Goal: Find specific page/section: Find specific page/section

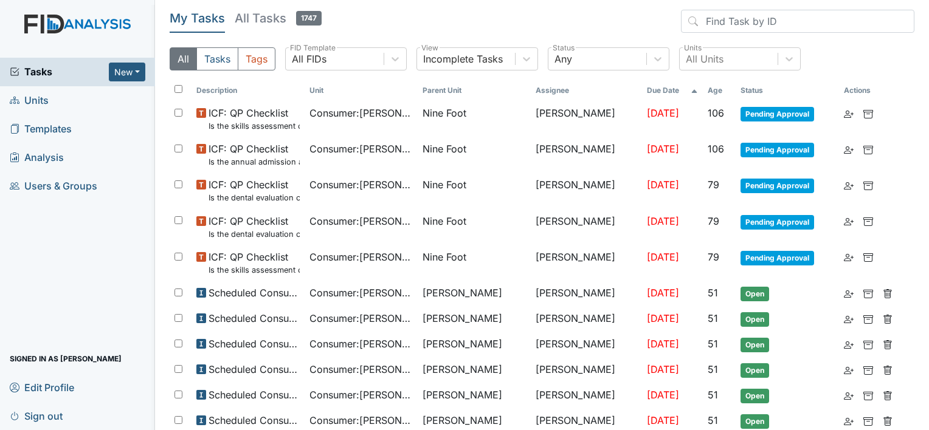
click at [86, 98] on link "Units" at bounding box center [77, 100] width 155 height 29
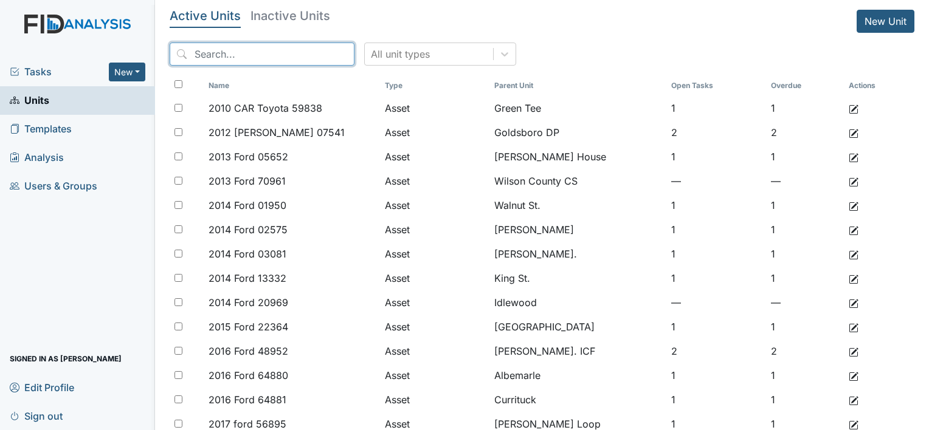
click at [222, 58] on input "search" at bounding box center [262, 54] width 185 height 23
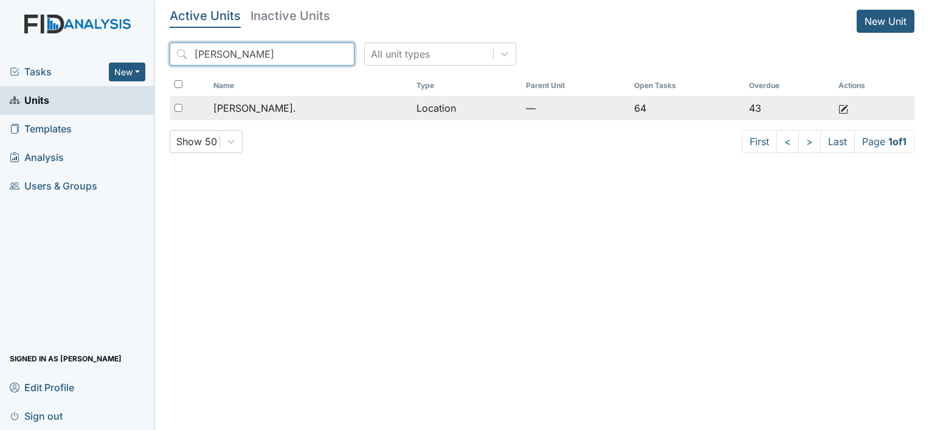
type input "william"
click at [283, 111] on div "[PERSON_NAME]." at bounding box center [309, 108] width 193 height 15
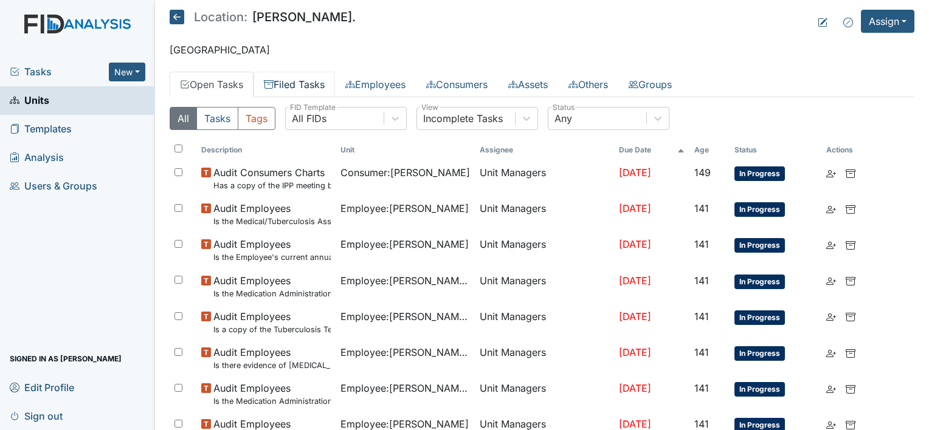
click at [283, 81] on link "Filed Tasks" at bounding box center [293, 85] width 81 height 26
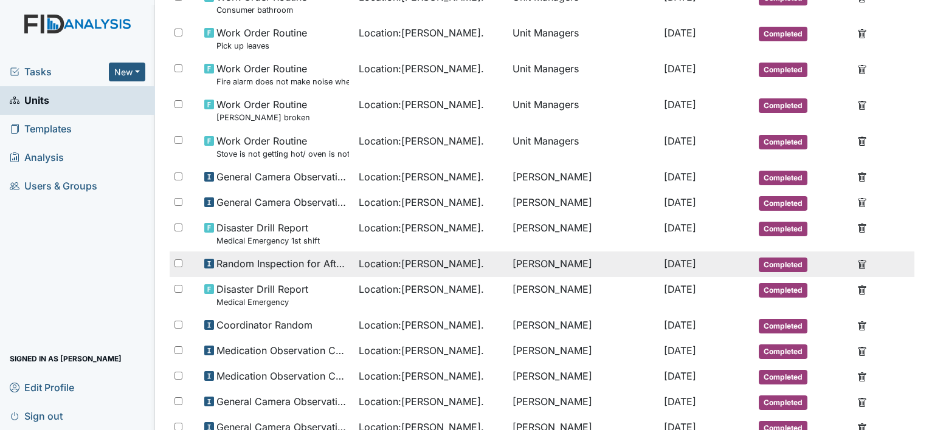
scroll to position [608, 0]
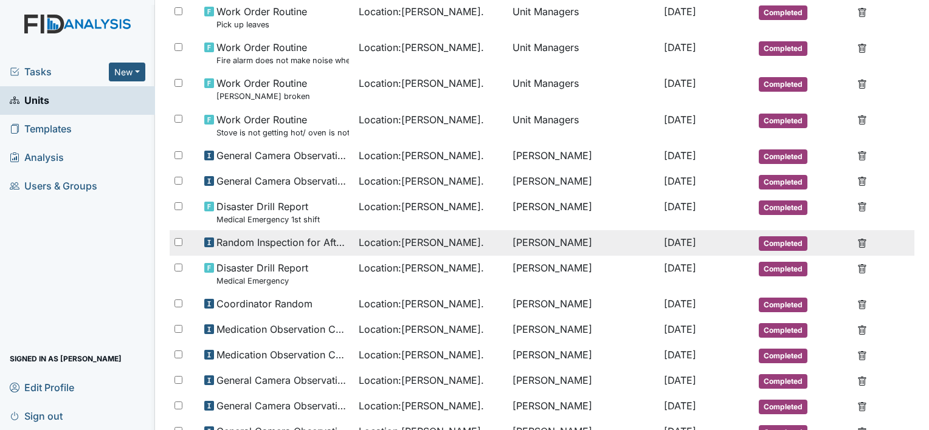
click at [359, 305] on span "Location : William St." at bounding box center [421, 304] width 125 height 15
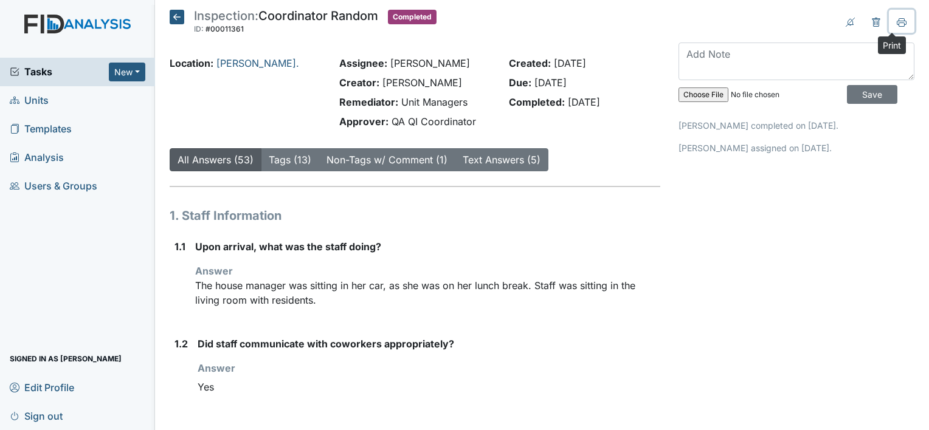
click at [897, 17] on button at bounding box center [902, 21] width 26 height 23
